Goal: Navigation & Orientation: Find specific page/section

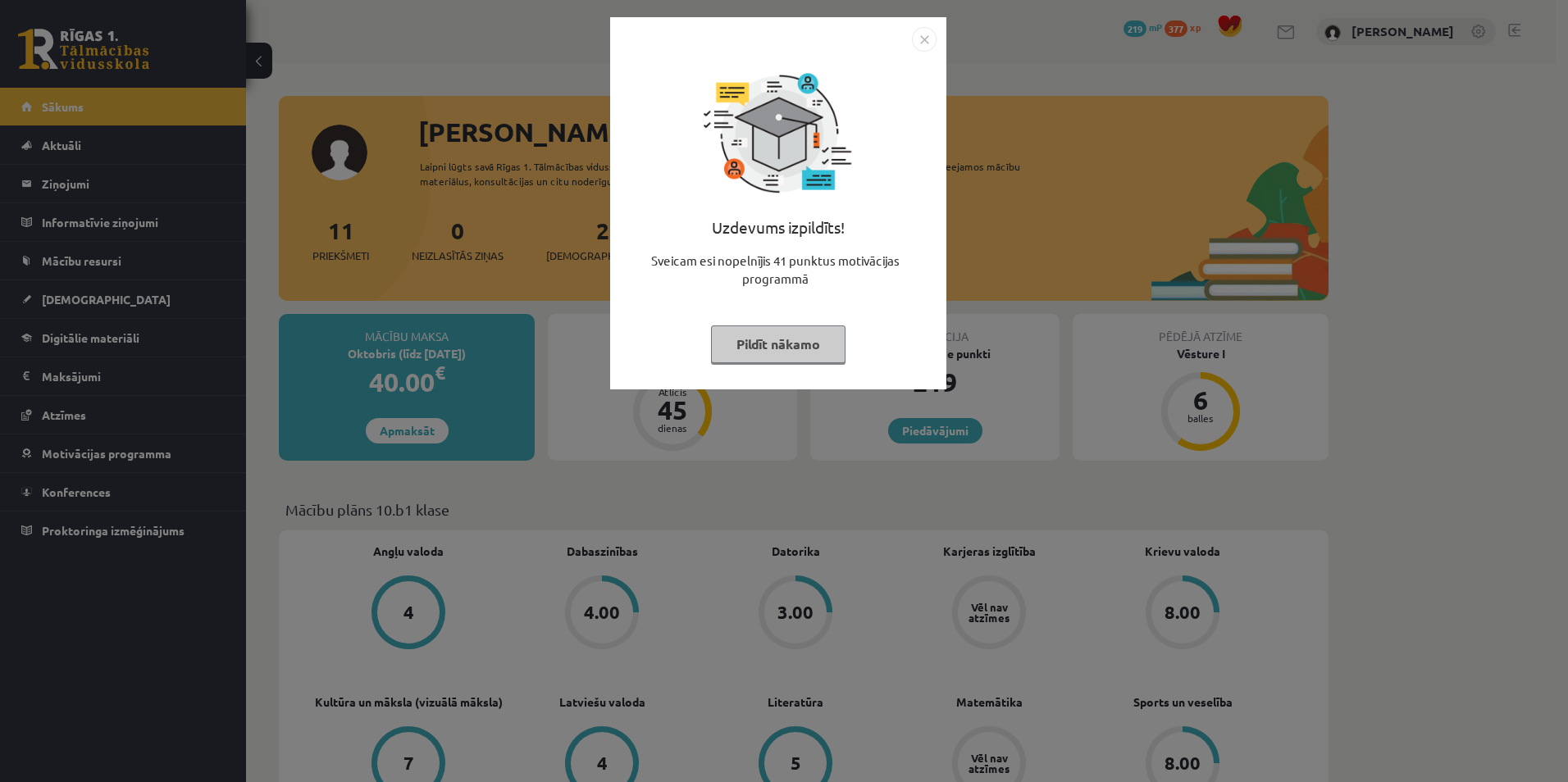
click at [731, 363] on button "Pildīt nākamo" at bounding box center [778, 343] width 134 height 38
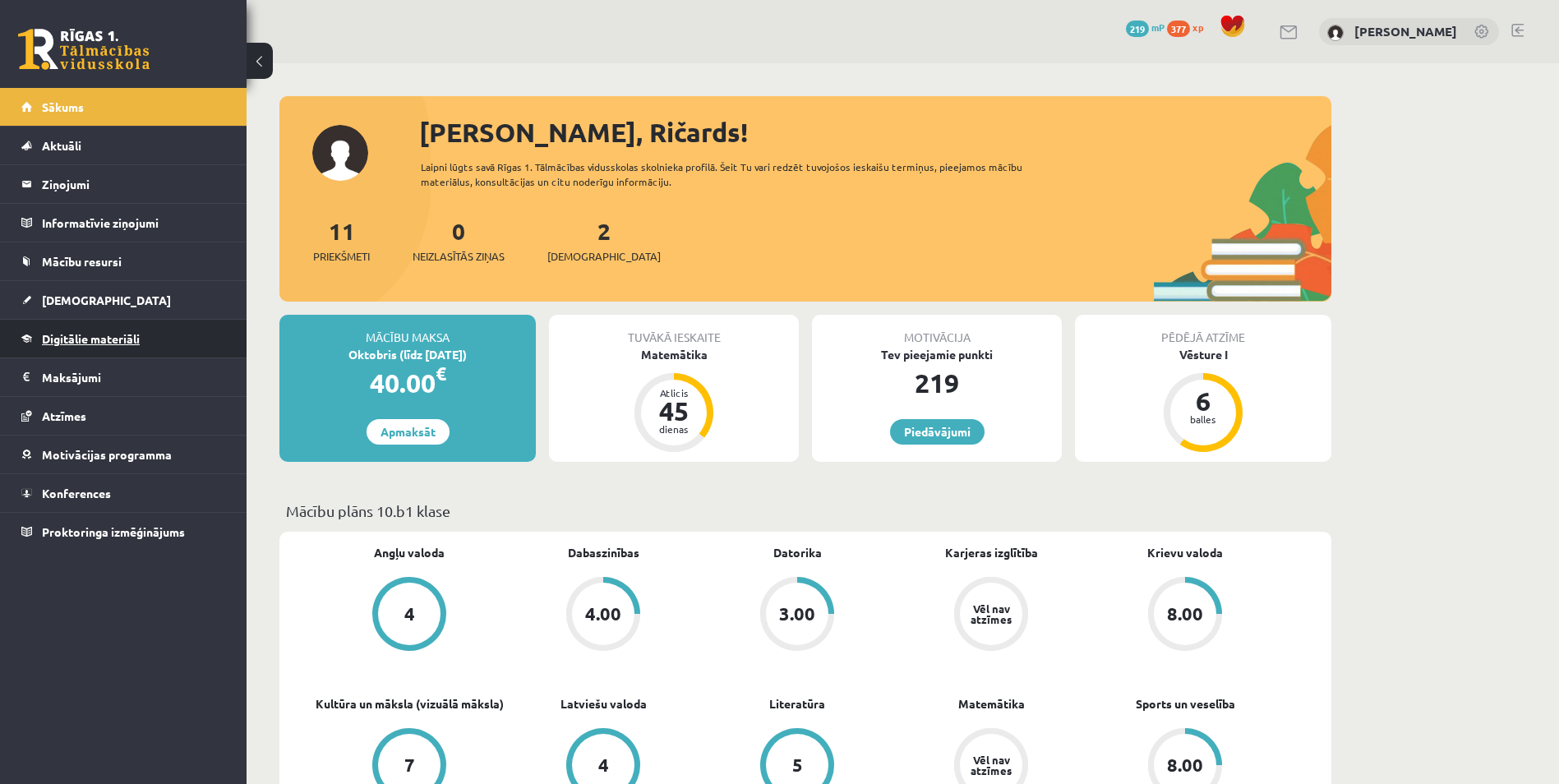
click at [74, 330] on link "Digitālie materiāli" at bounding box center [124, 339] width 205 height 38
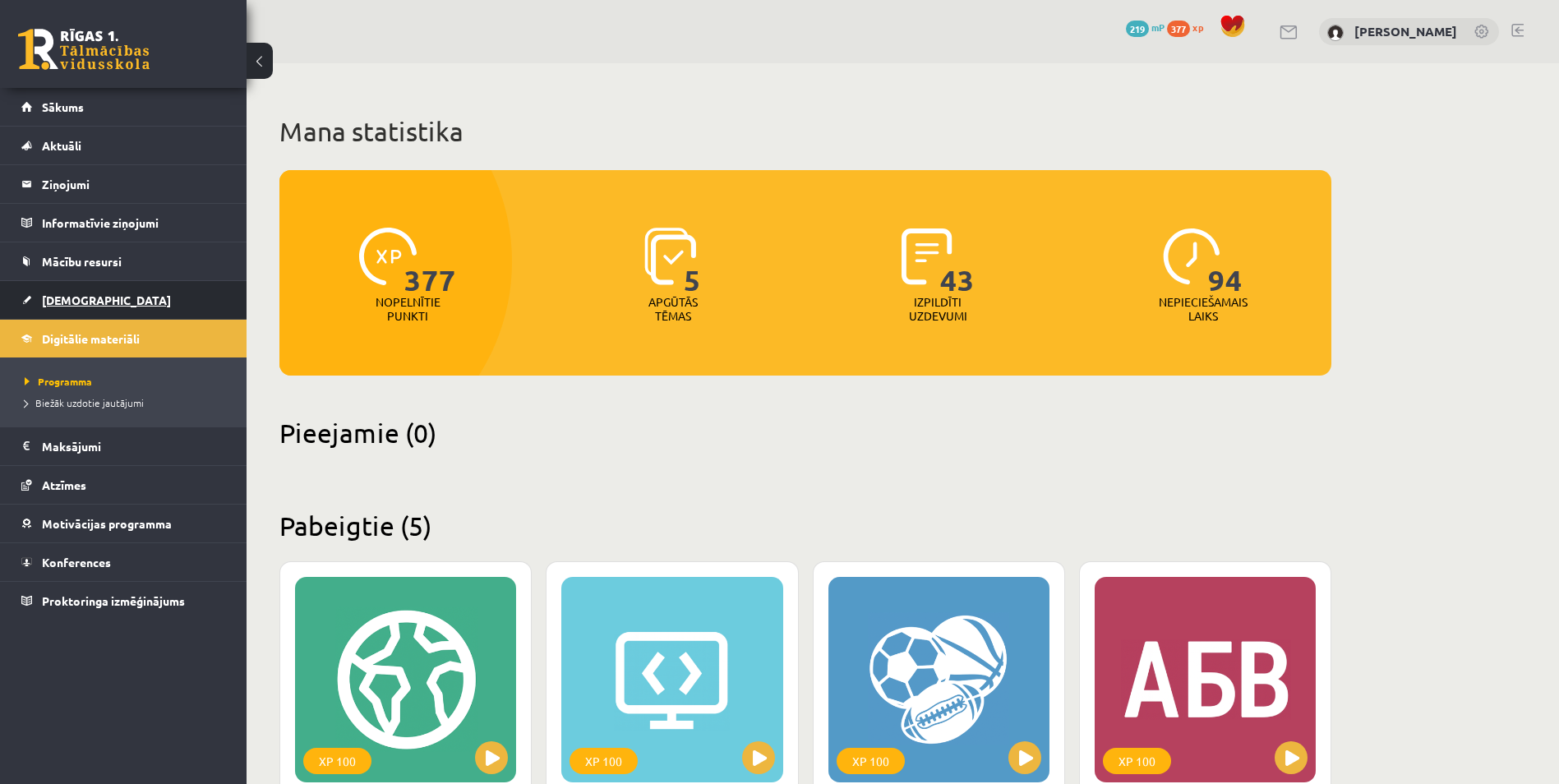
click at [67, 311] on link "[DEMOGRAPHIC_DATA]" at bounding box center [124, 299] width 205 height 38
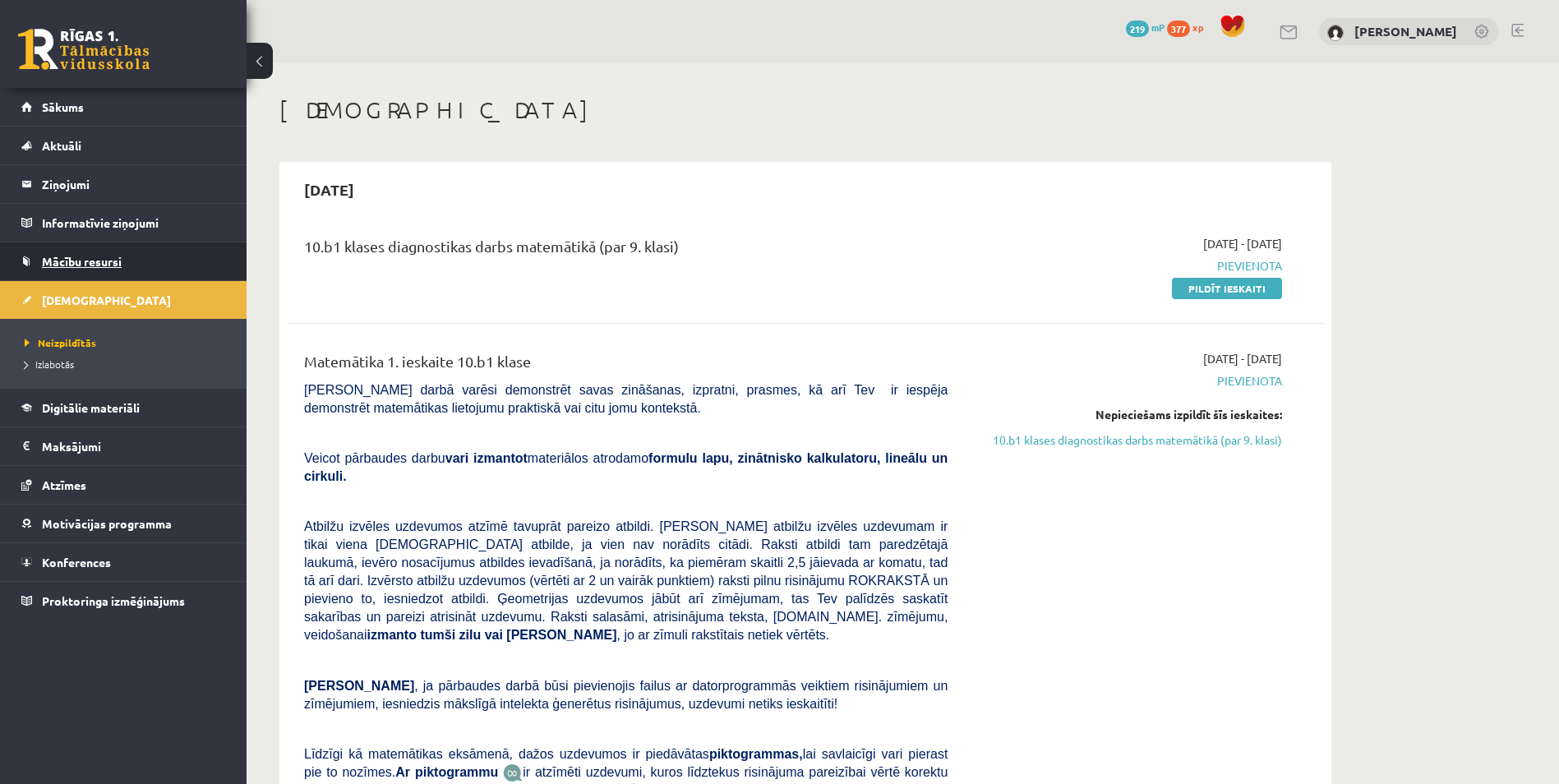
click at [67, 265] on span "Mācību resursi" at bounding box center [81, 262] width 79 height 15
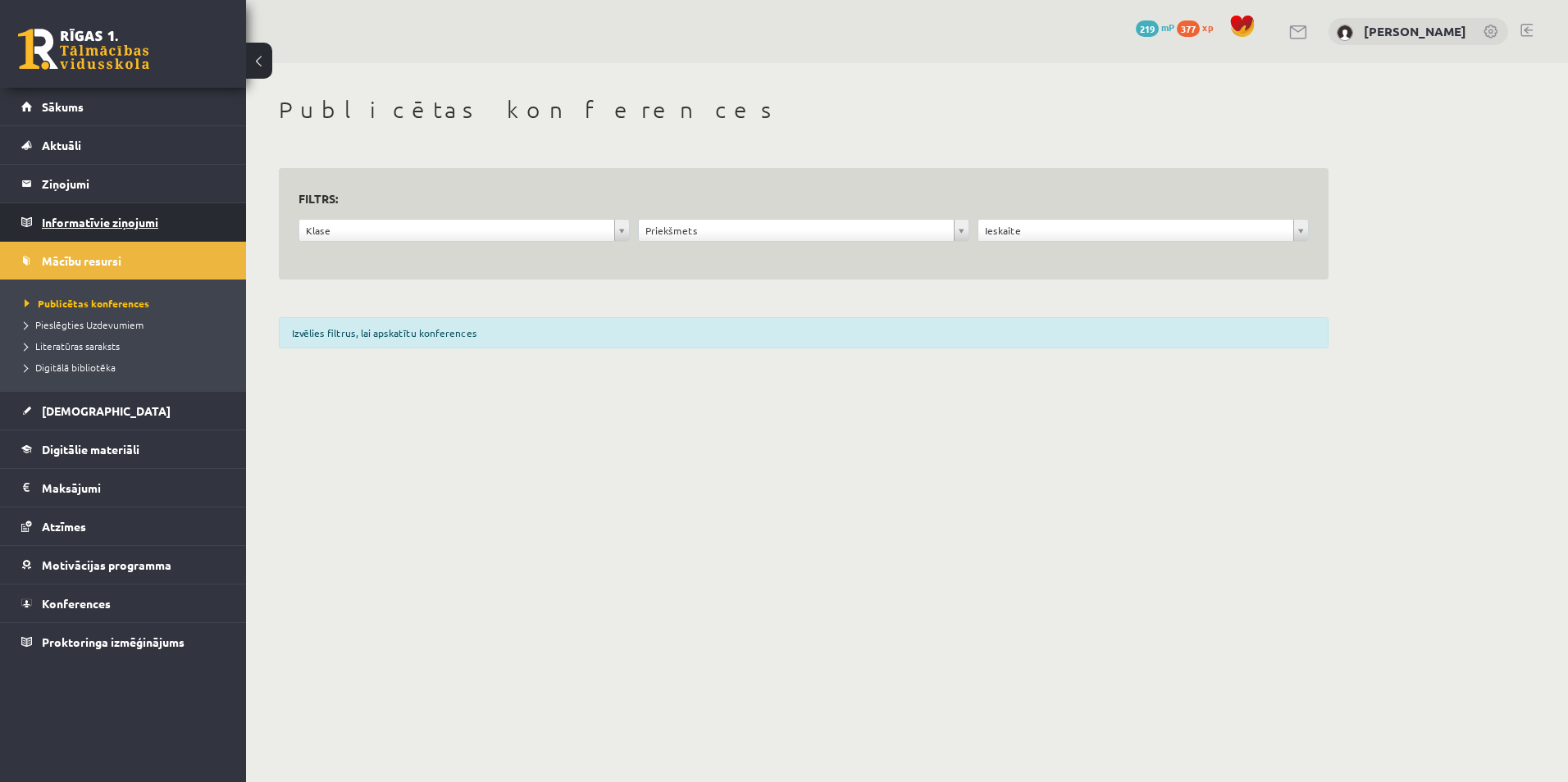
click at [68, 221] on legend "Informatīvie ziņojumi 0" at bounding box center [133, 222] width 183 height 38
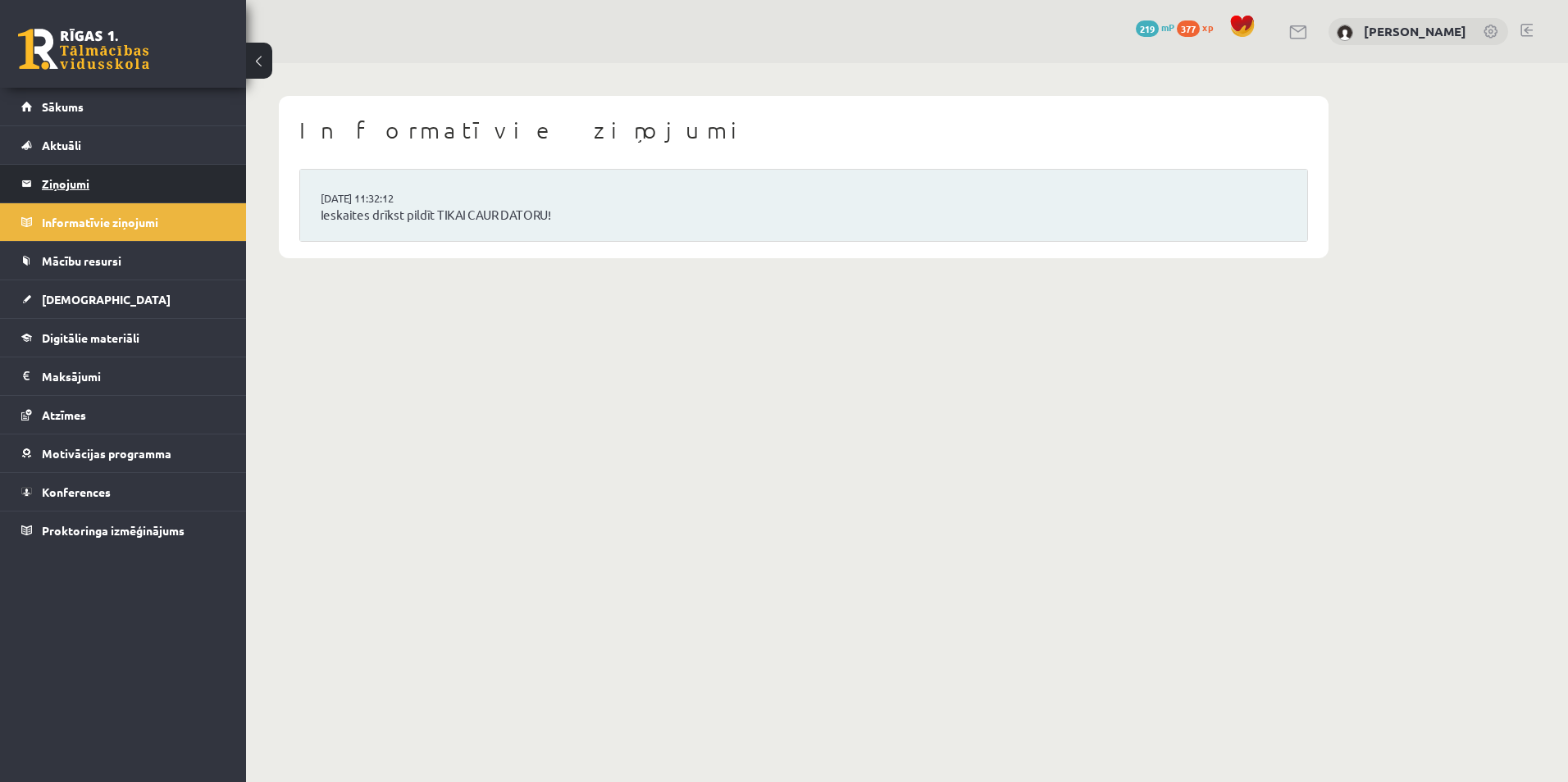
click at [68, 181] on legend "Ziņojumi 0" at bounding box center [133, 183] width 183 height 38
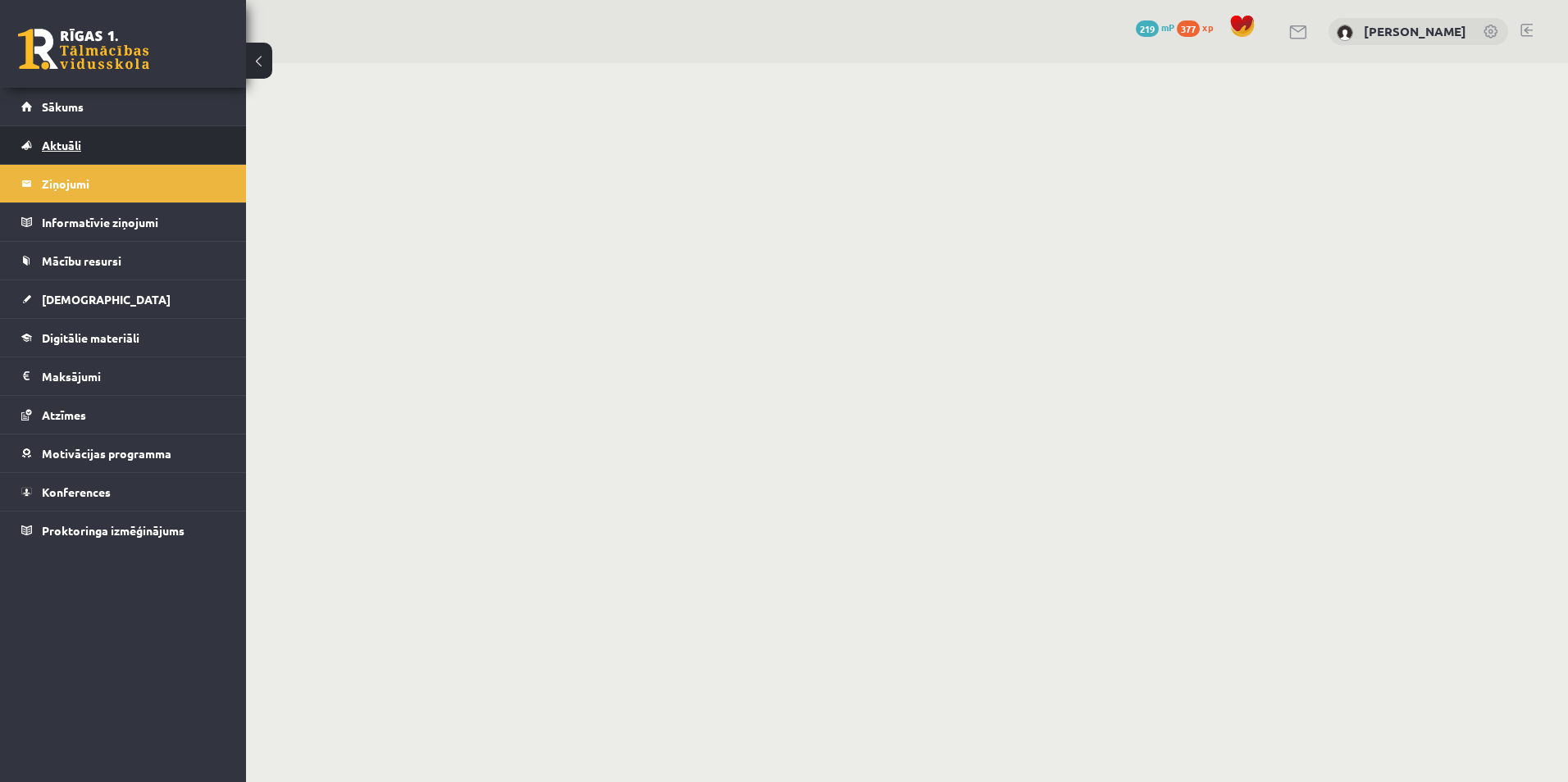
click at [70, 149] on span "Aktuāli" at bounding box center [61, 145] width 39 height 15
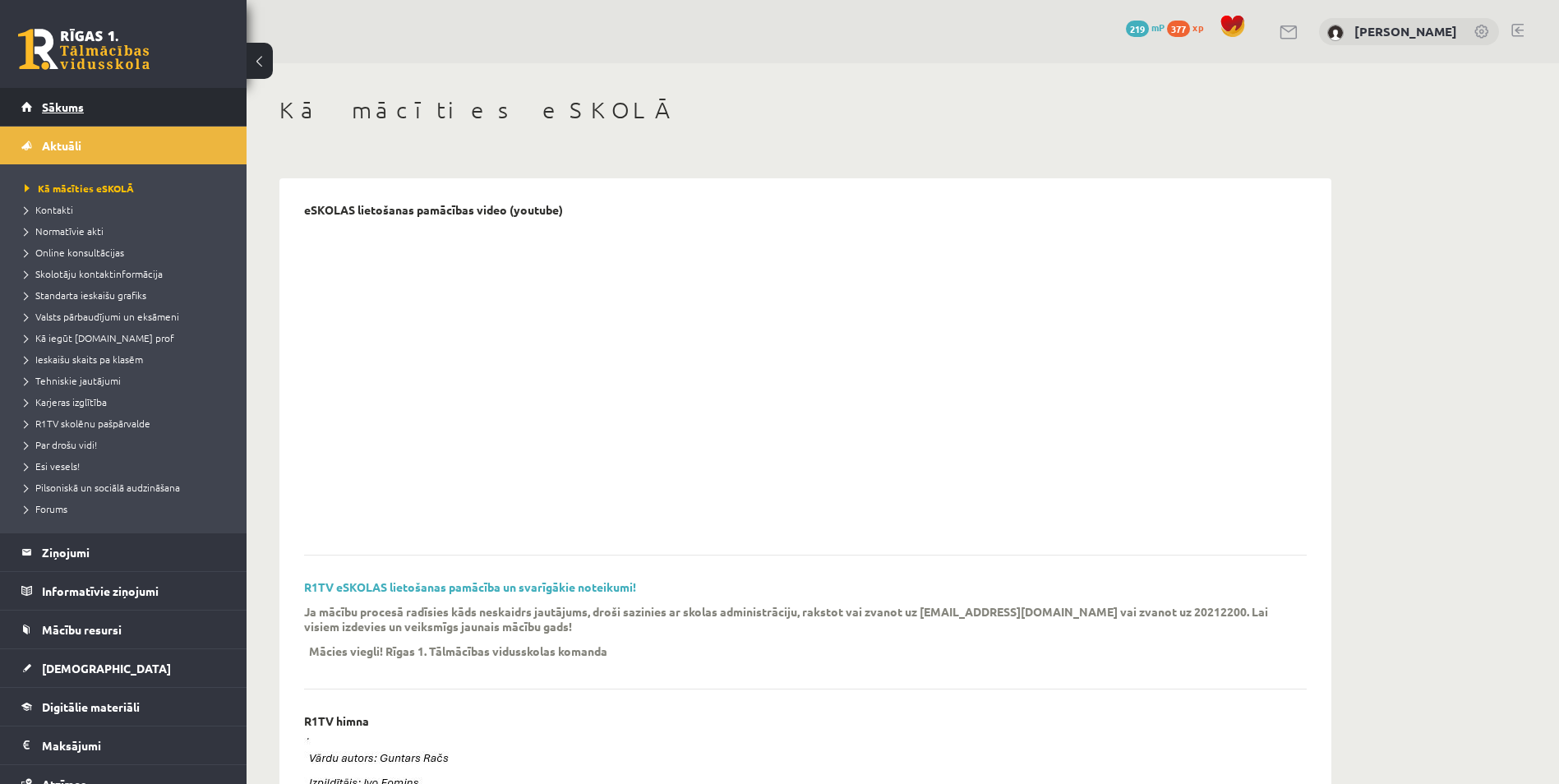
click at [74, 114] on link "Sākums" at bounding box center [124, 106] width 205 height 38
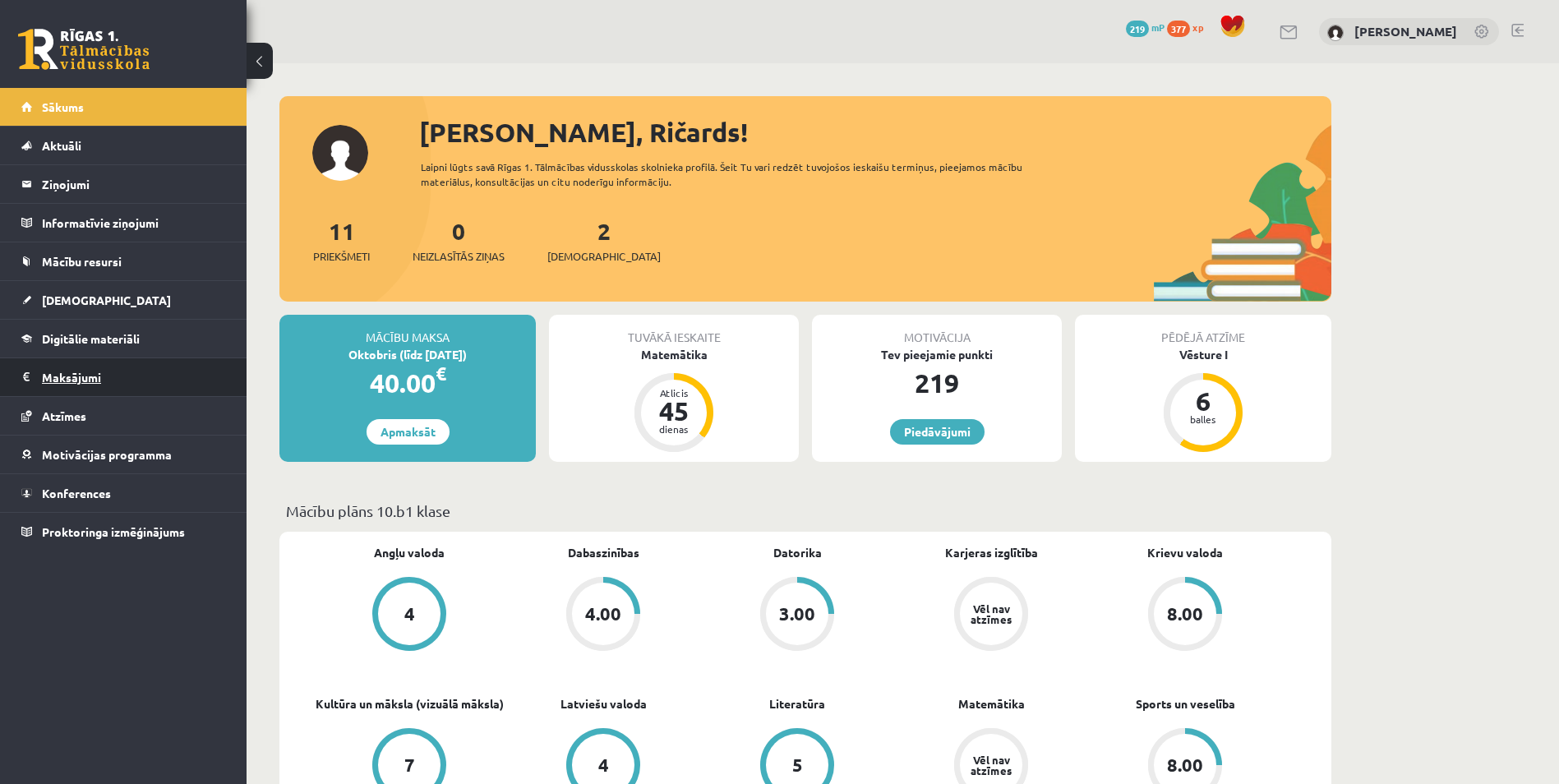
click at [75, 388] on legend "Maksājumi 0" at bounding box center [134, 377] width 184 height 38
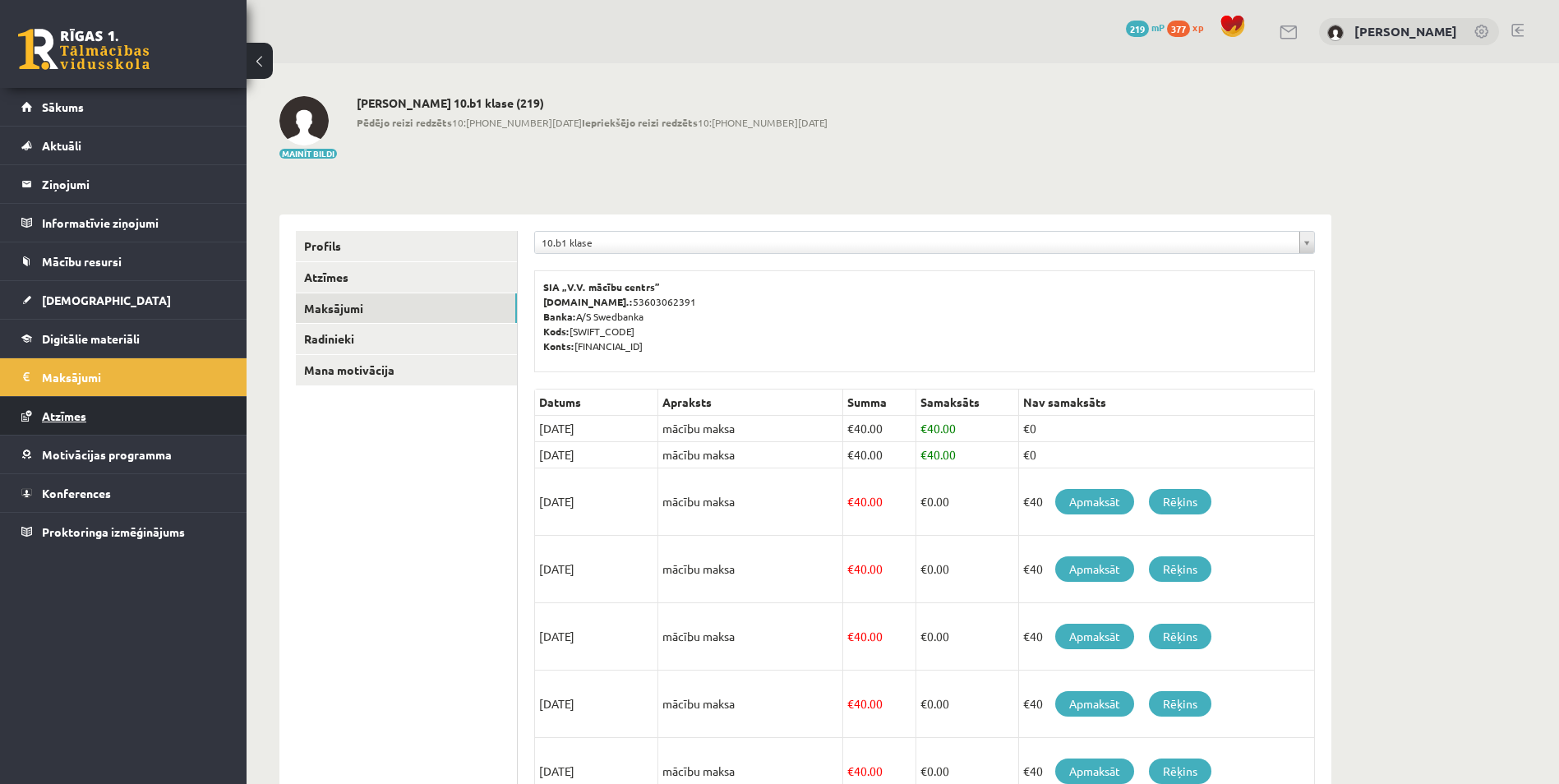
click at [75, 405] on link "Atzīmes" at bounding box center [124, 415] width 205 height 38
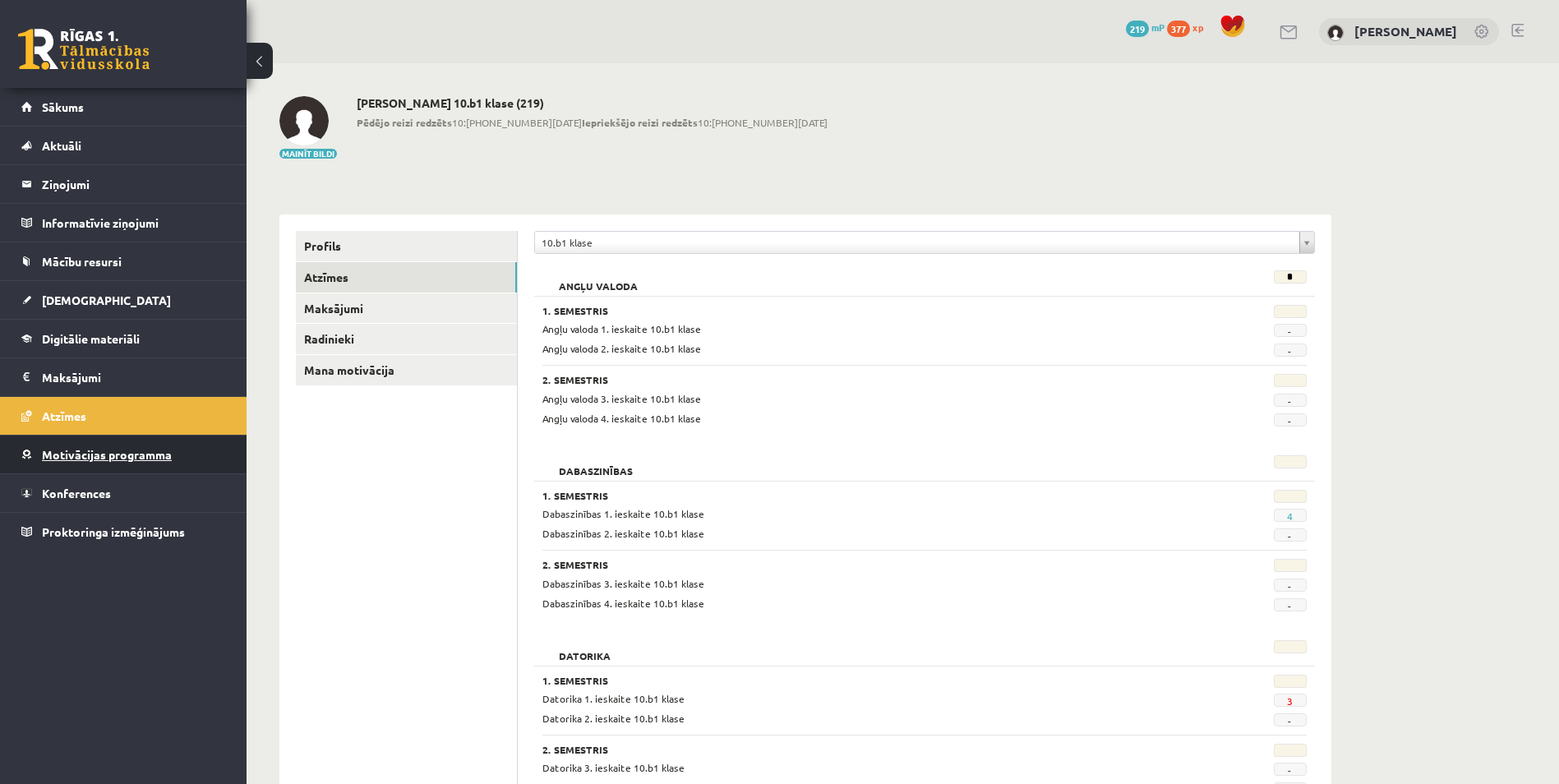
click at [109, 448] on span "Motivācijas programma" at bounding box center [106, 455] width 130 height 15
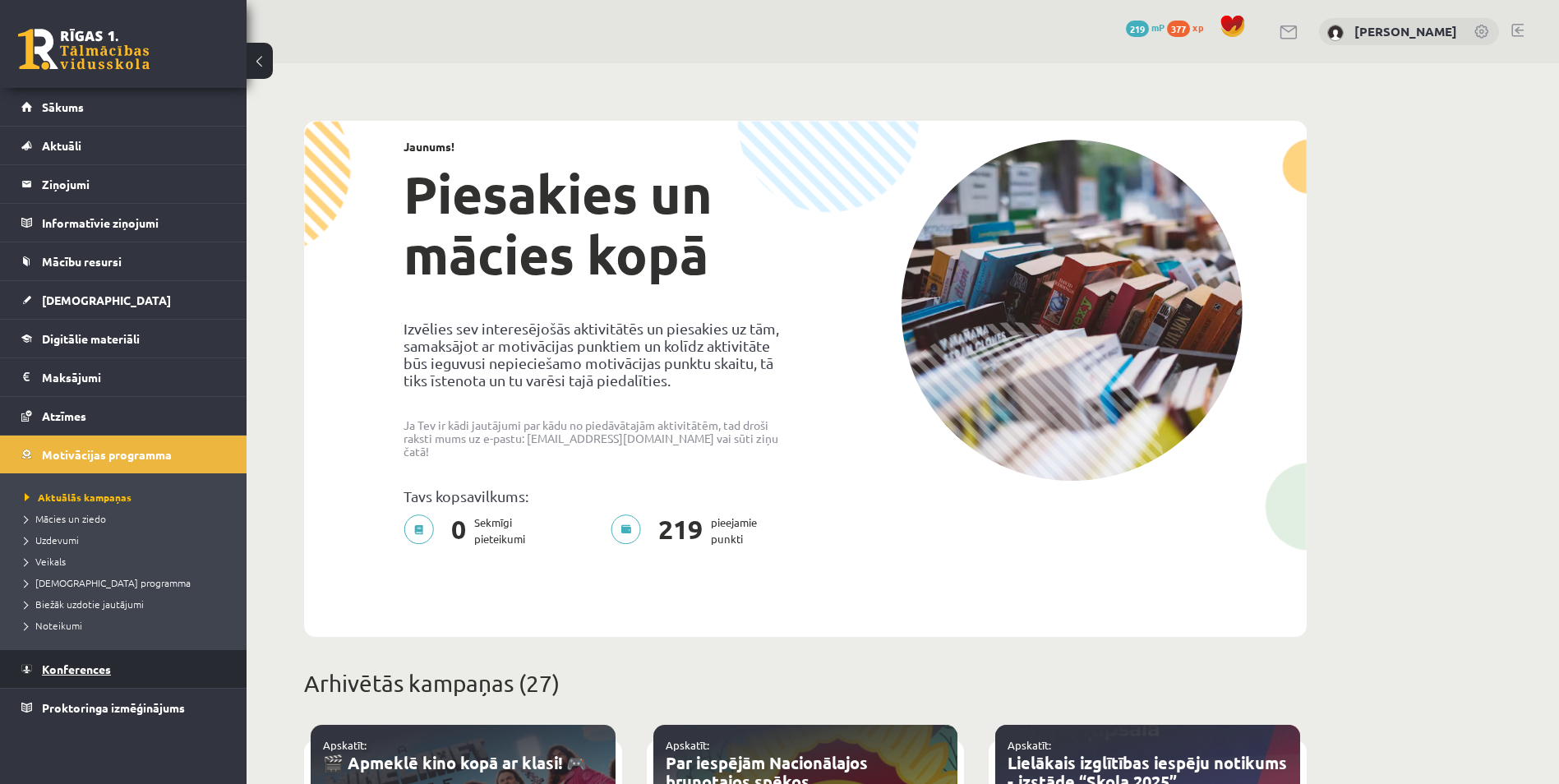
click at [74, 665] on span "Konferences" at bounding box center [76, 669] width 69 height 15
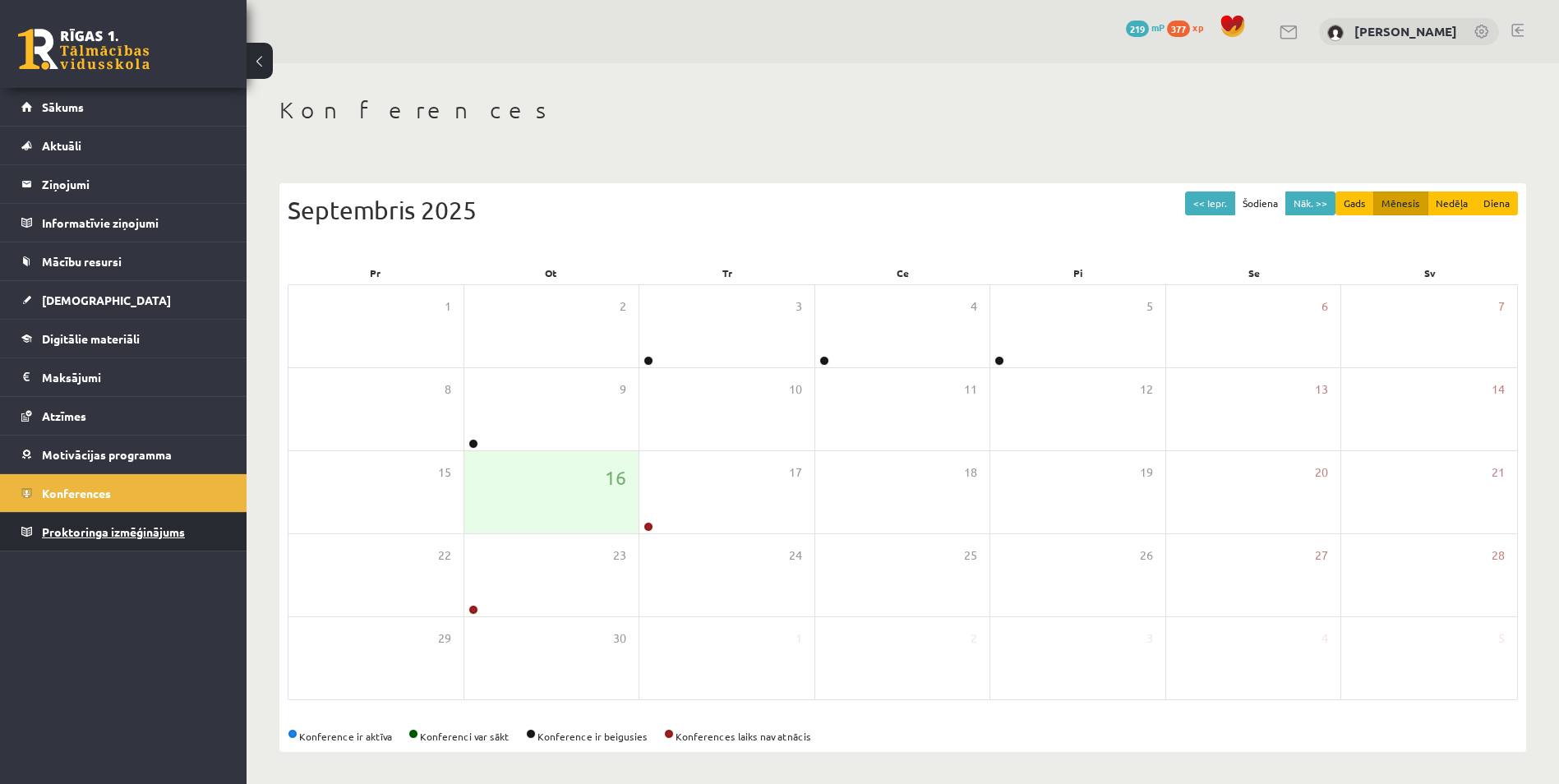
click at [89, 542] on link "Proktoringa izmēģinājums" at bounding box center [124, 532] width 205 height 38
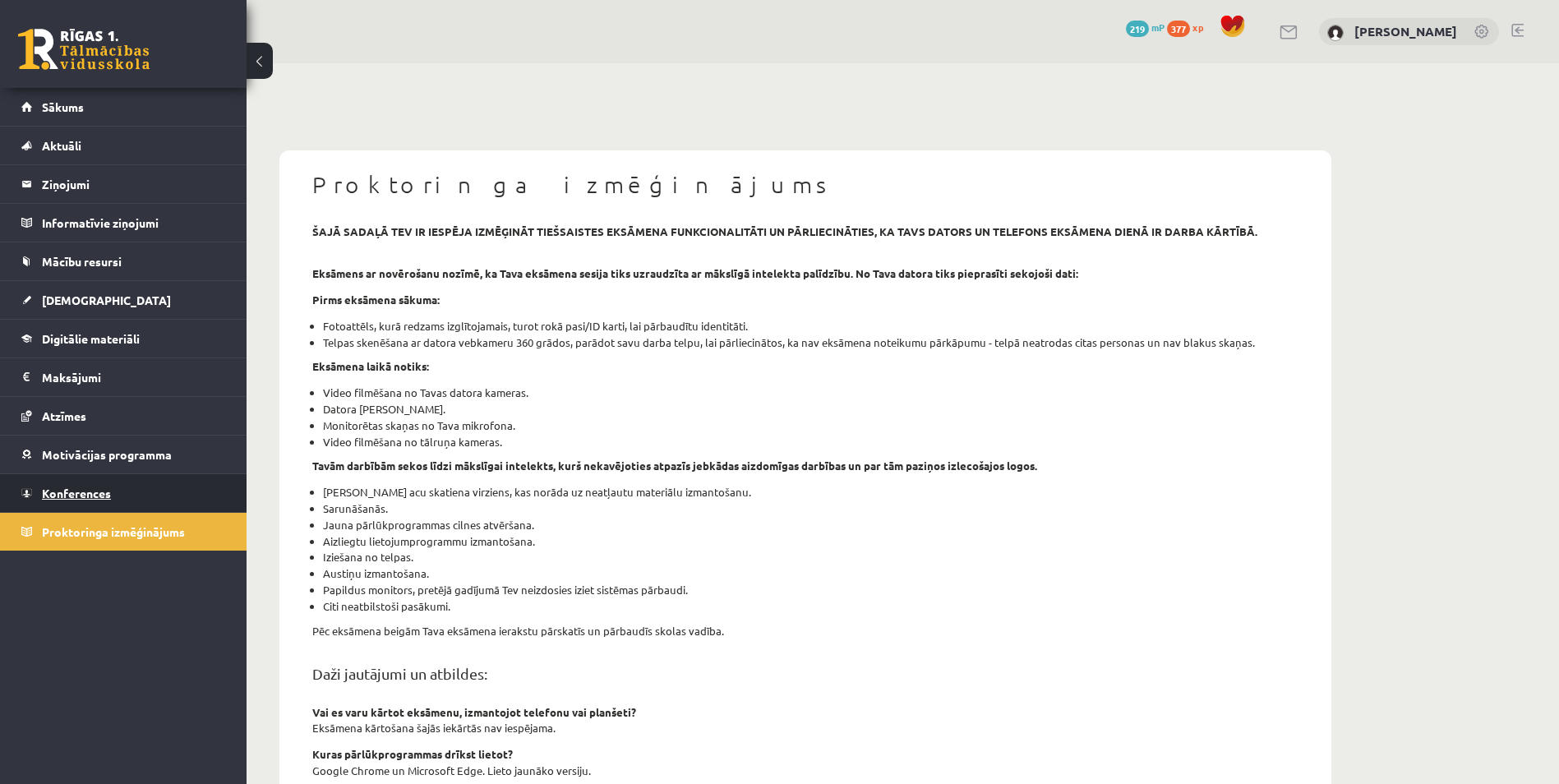
click at [90, 491] on span "Konferences" at bounding box center [76, 493] width 69 height 15
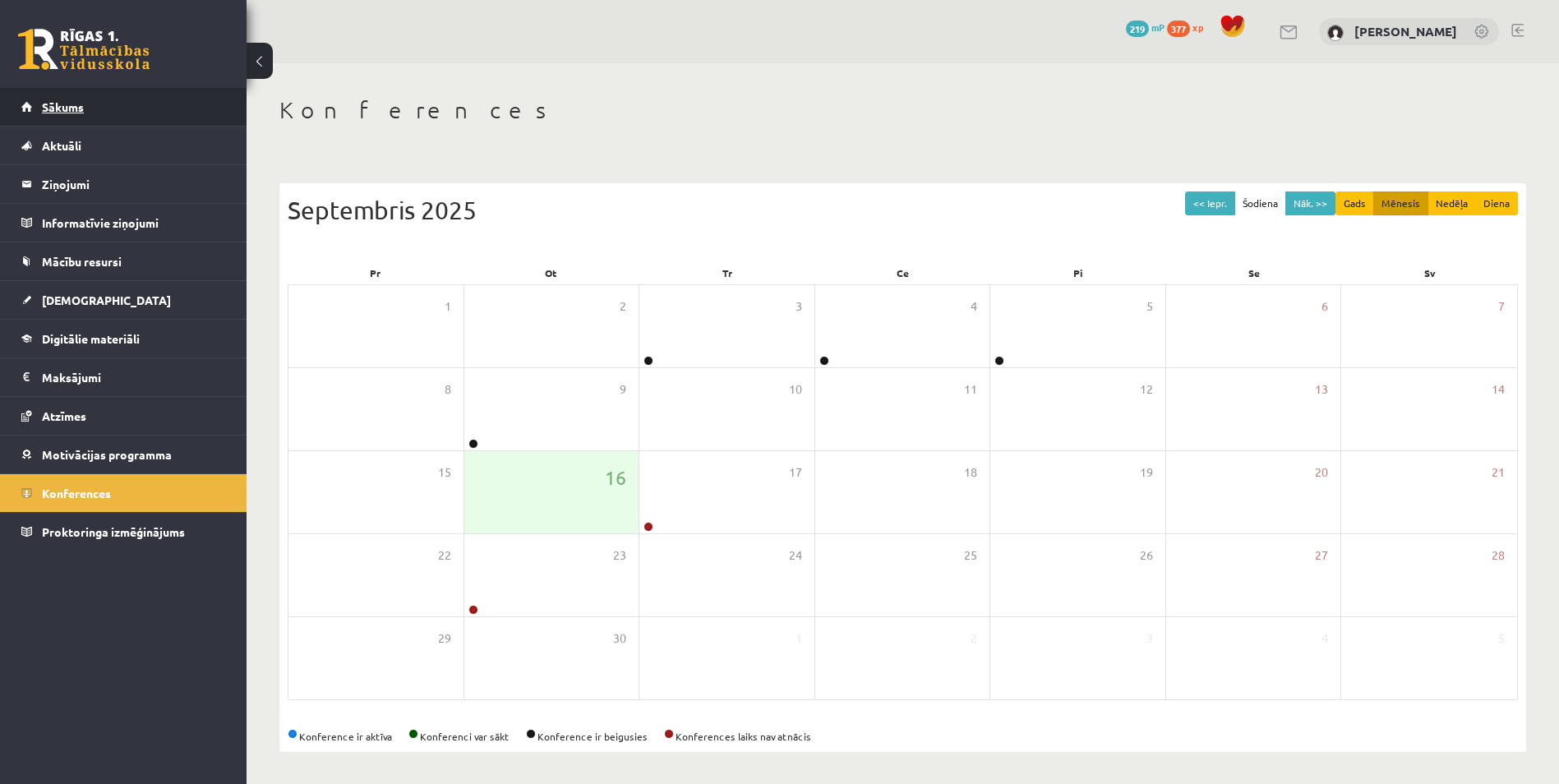
click at [64, 104] on span "Sākums" at bounding box center [63, 107] width 42 height 15
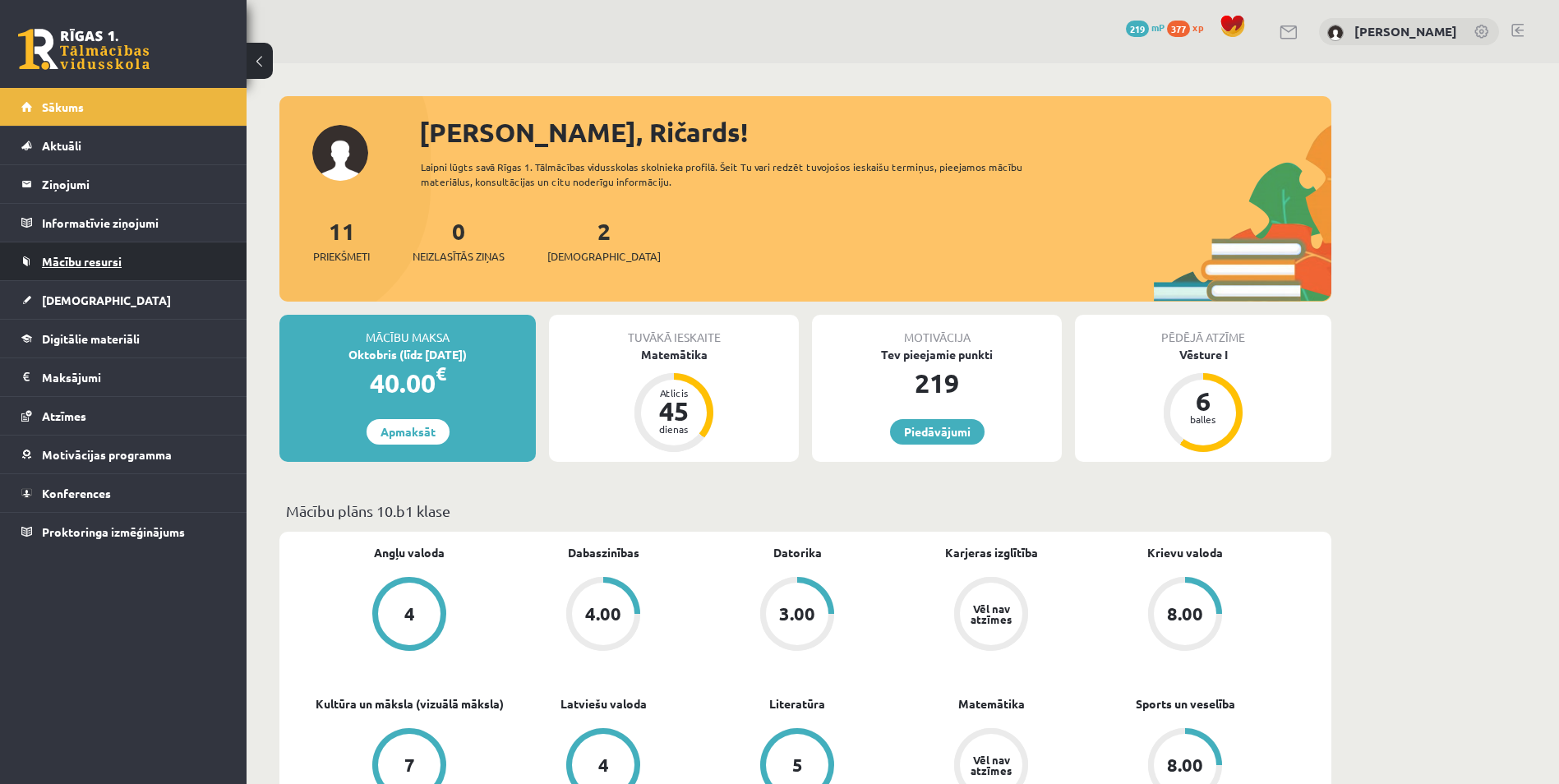
click at [157, 272] on link "Mācību resursi" at bounding box center [124, 261] width 205 height 38
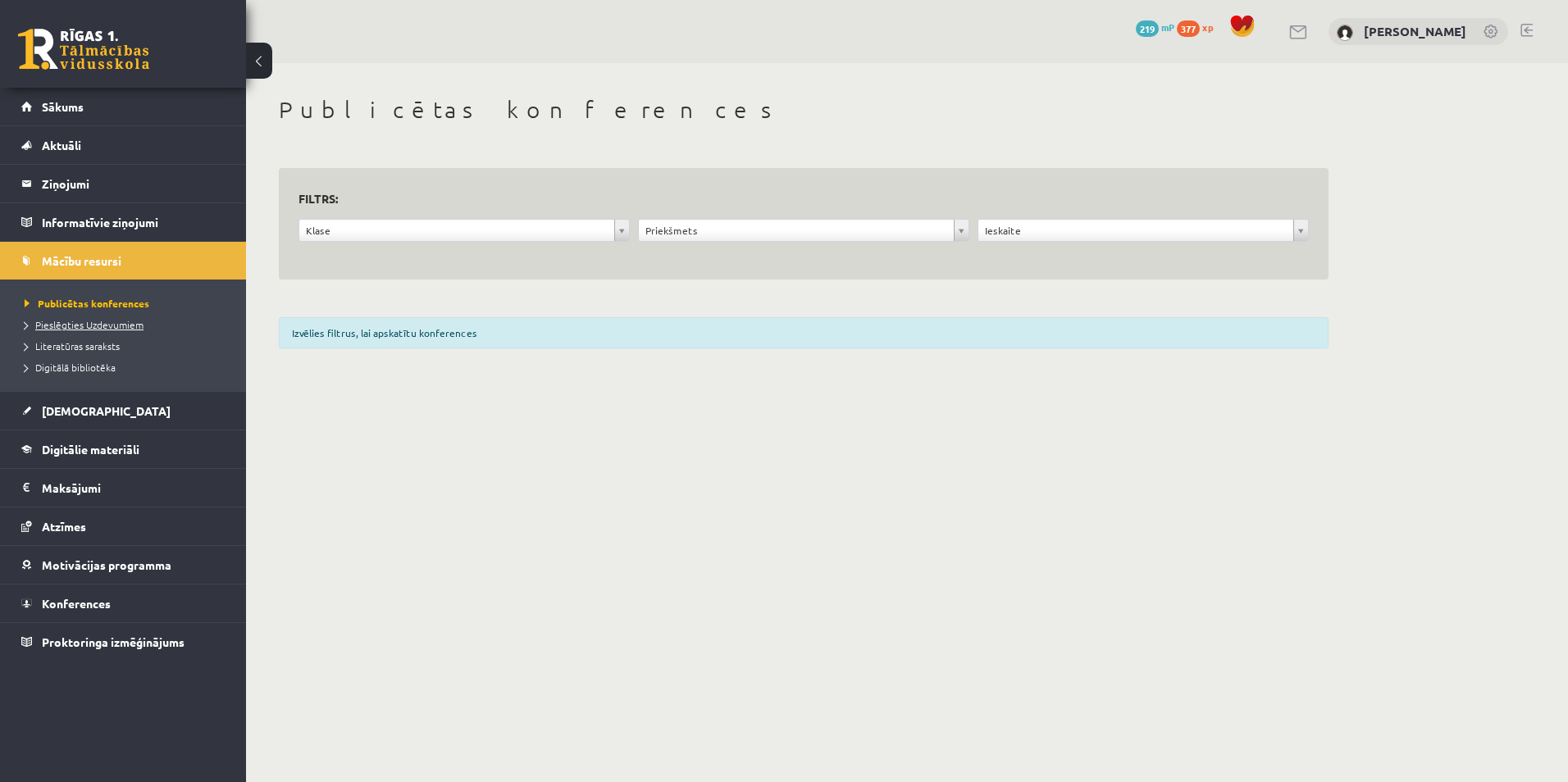
click at [107, 329] on link "Pieslēgties Uzdevumiem" at bounding box center [127, 325] width 205 height 15
click at [108, 107] on link "Sākums" at bounding box center [123, 106] width 204 height 38
